Goal: Navigation & Orientation: Find specific page/section

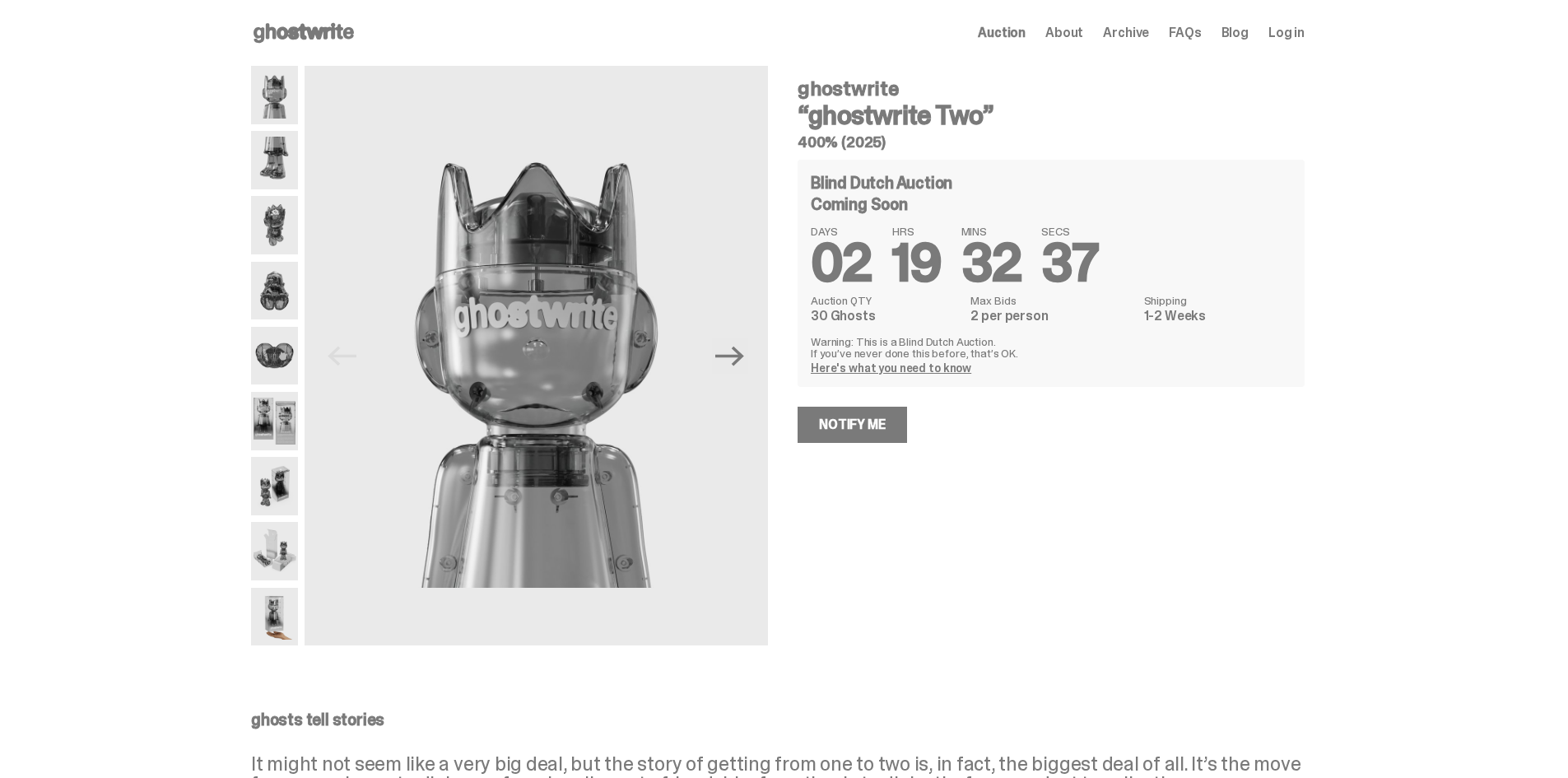
click at [699, 0] on html "Open main menu Home Auction About Archive FAQs Blog Log in Auction" at bounding box center [778, 389] width 1555 height 778
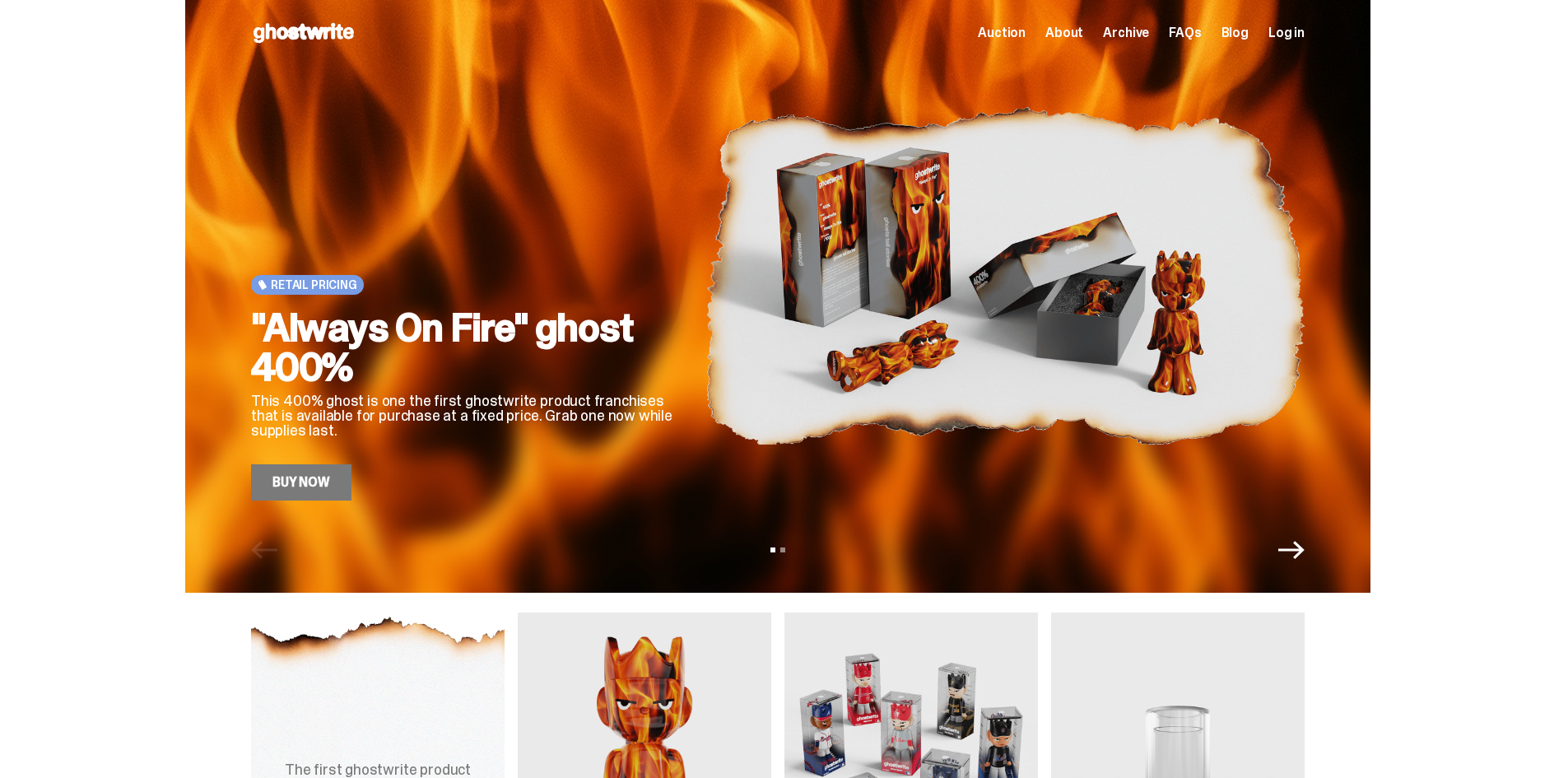
click at [1141, 37] on span "Archive" at bounding box center [1126, 32] width 46 height 13
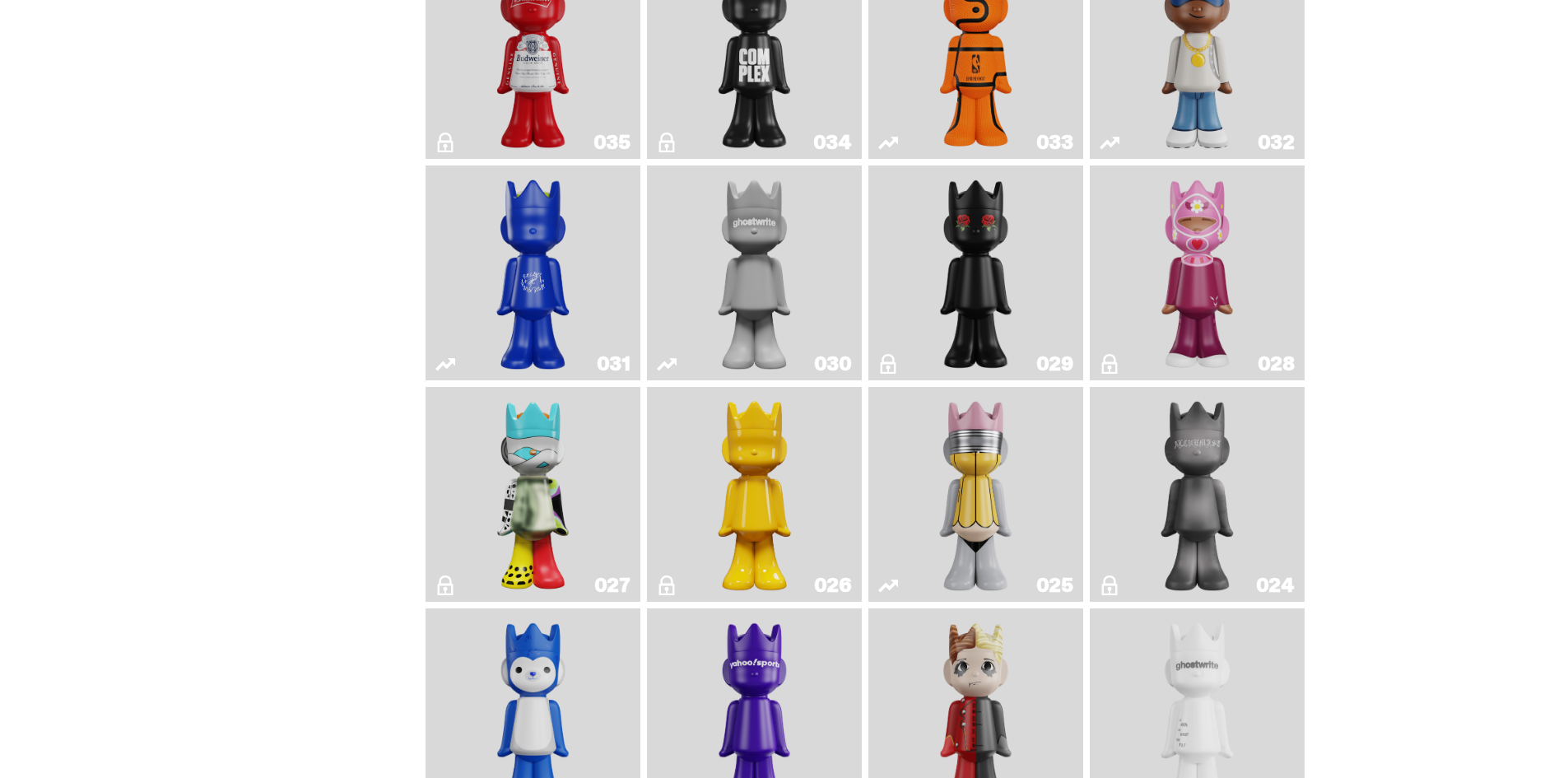
scroll to position [1565, 0]
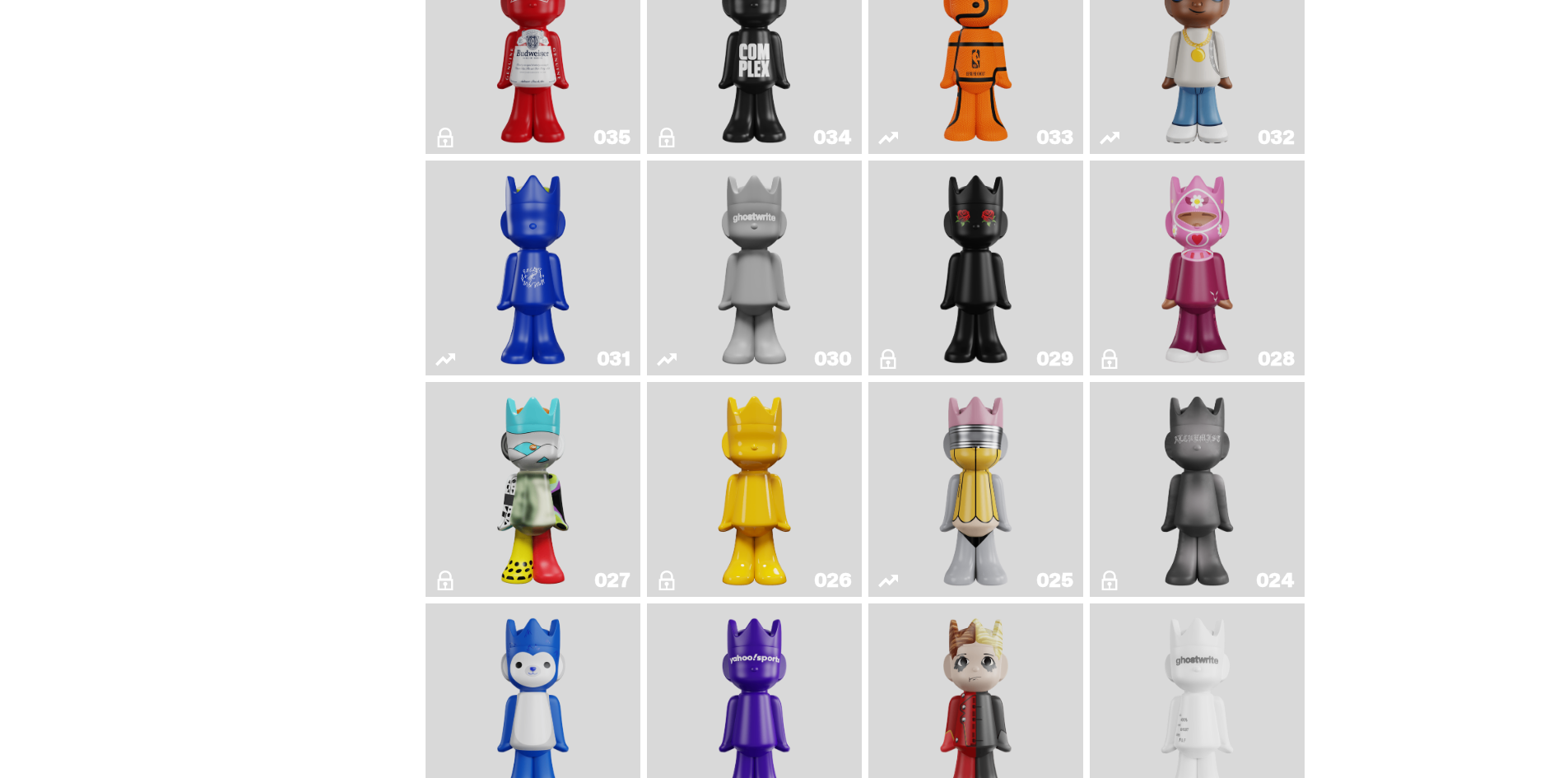
click at [787, 293] on img "One" at bounding box center [755, 268] width 114 height 202
